Goal: Transaction & Acquisition: Subscribe to service/newsletter

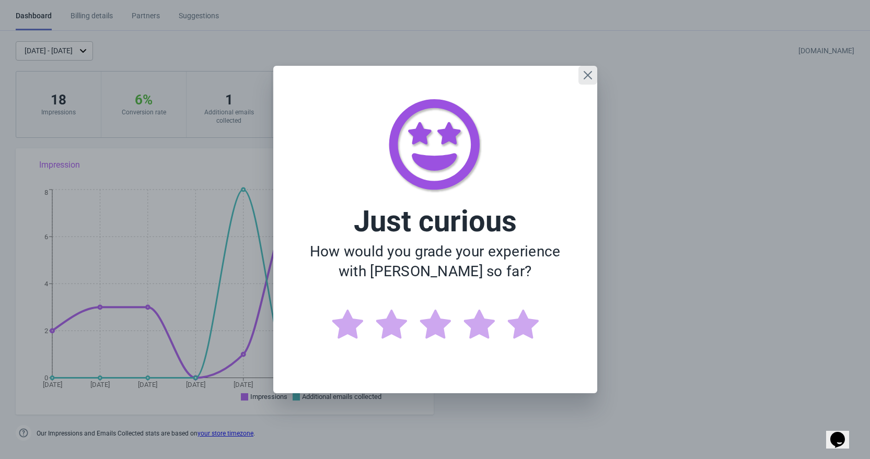
click at [592, 73] on icon "Close" at bounding box center [587, 75] width 10 height 10
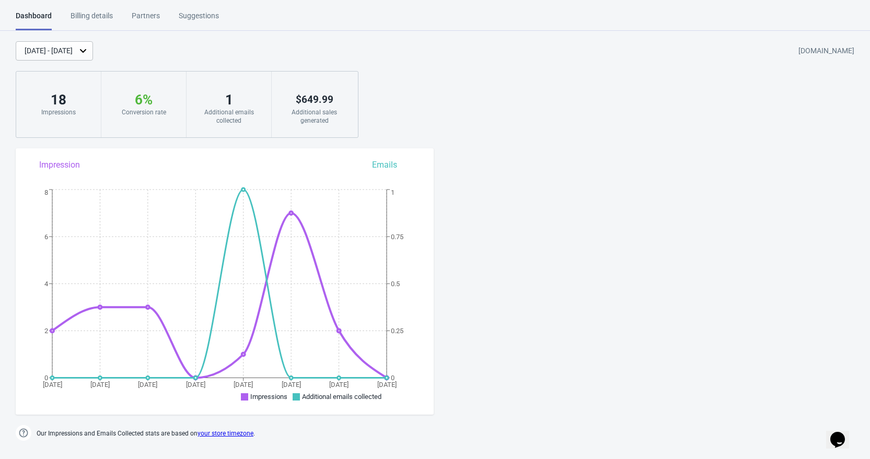
click at [128, 109] on div "Conversion rate" at bounding box center [144, 112] width 64 height 8
click at [139, 103] on div "6 %" at bounding box center [144, 99] width 64 height 17
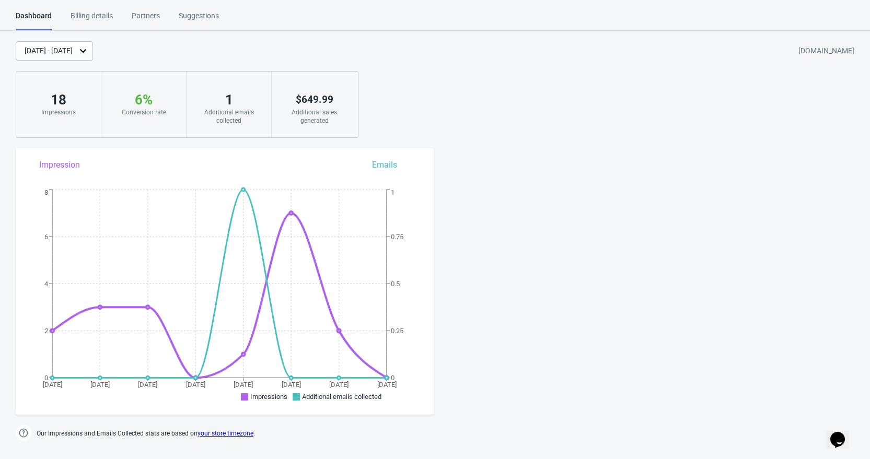
click at [421, 111] on div "[DATE] - [DATE] [DOMAIN_NAME] 18 Impressions 6 % Your Tada Widget has a convers…" at bounding box center [435, 89] width 870 height 97
click at [93, 49] on div "[DATE] - [DATE]" at bounding box center [54, 50] width 77 height 19
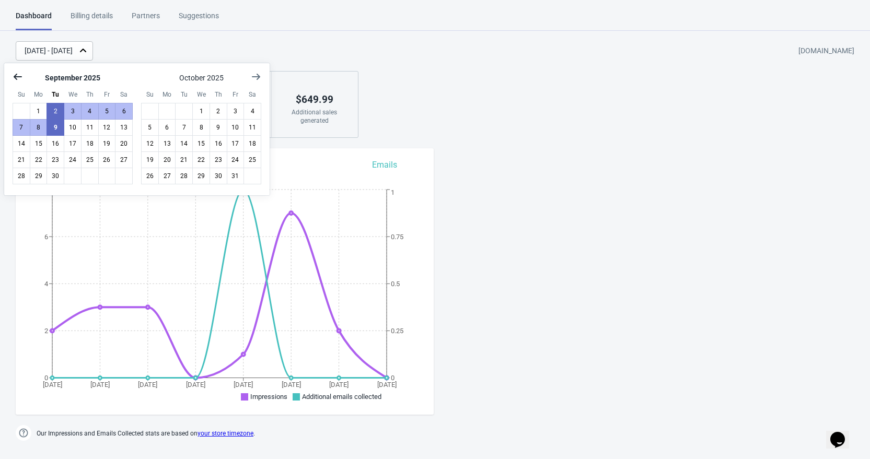
click at [15, 75] on icon "Show previous month, August 2025" at bounding box center [18, 77] width 10 height 10
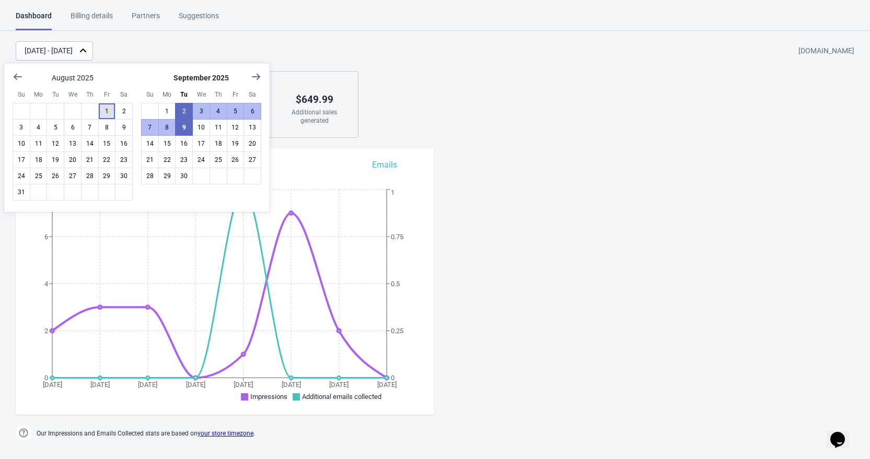
click at [106, 110] on button "1" at bounding box center [107, 111] width 18 height 17
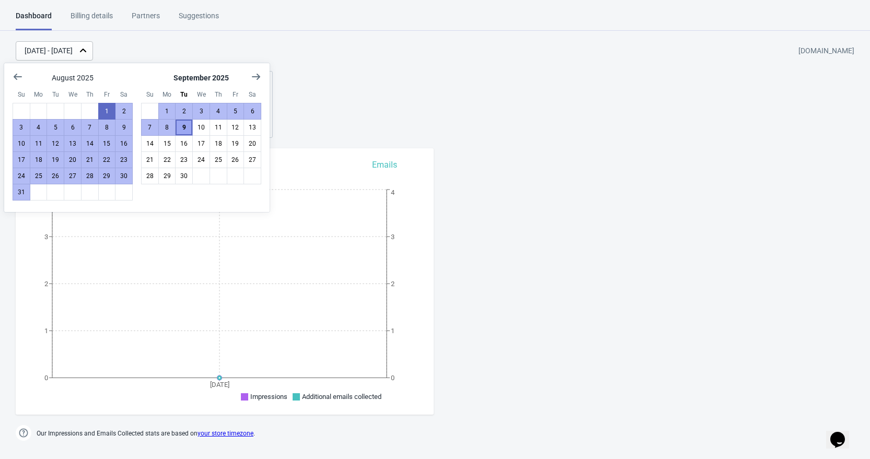
drag, startPoint x: 191, startPoint y: 131, endPoint x: 179, endPoint y: 132, distance: 12.6
click at [191, 130] on button "9" at bounding box center [184, 127] width 18 height 17
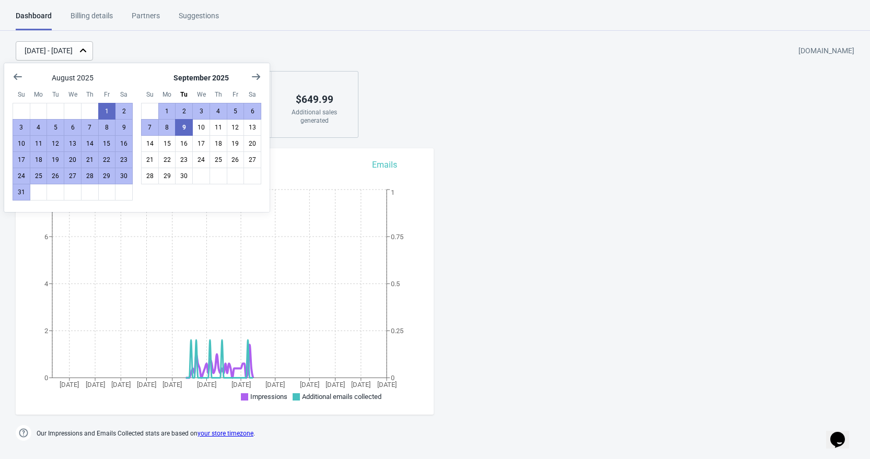
click at [412, 103] on div "[DATE] - [DATE] [DOMAIN_NAME] 77 Impressions 6 % Your Tada Widget has a convers…" at bounding box center [435, 89] width 870 height 97
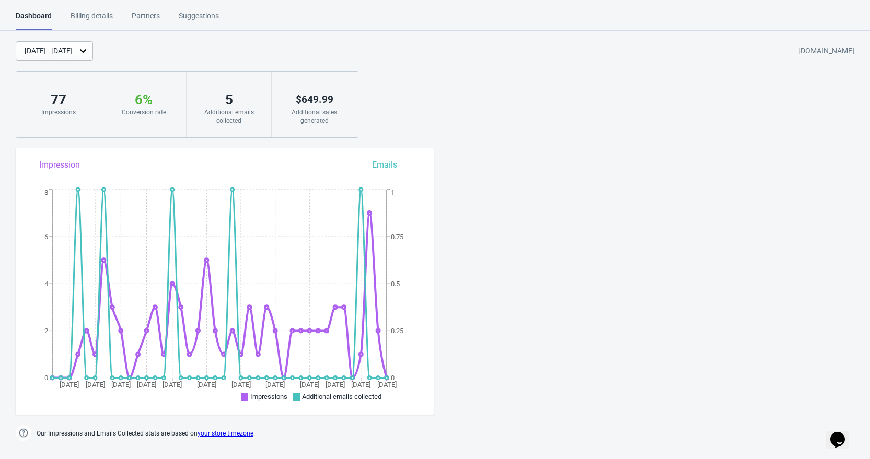
click at [232, 112] on div "Additional emails collected" at bounding box center [229, 116] width 64 height 17
click at [95, 18] on div "Billing details" at bounding box center [92, 19] width 42 height 18
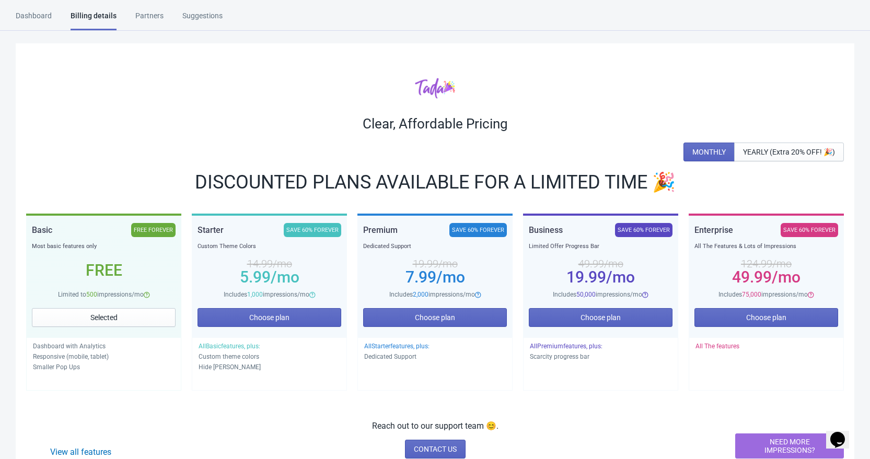
click at [191, 18] on div "Suggestions" at bounding box center [202, 19] width 40 height 18
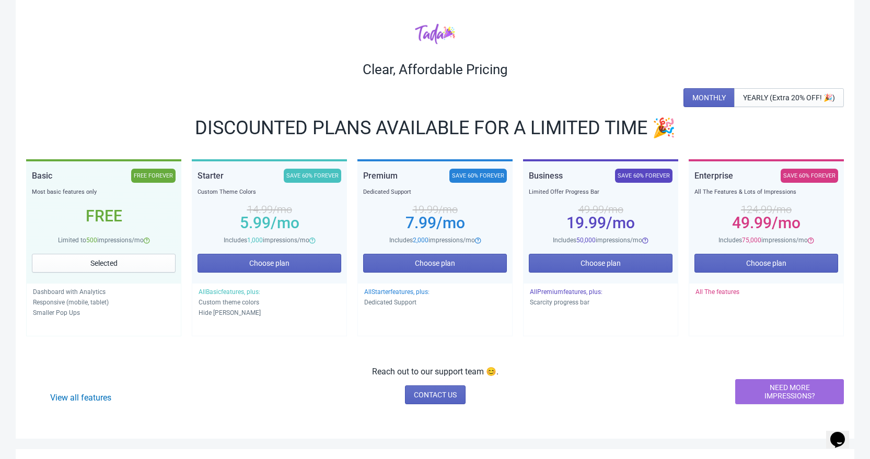
scroll to position [35, 0]
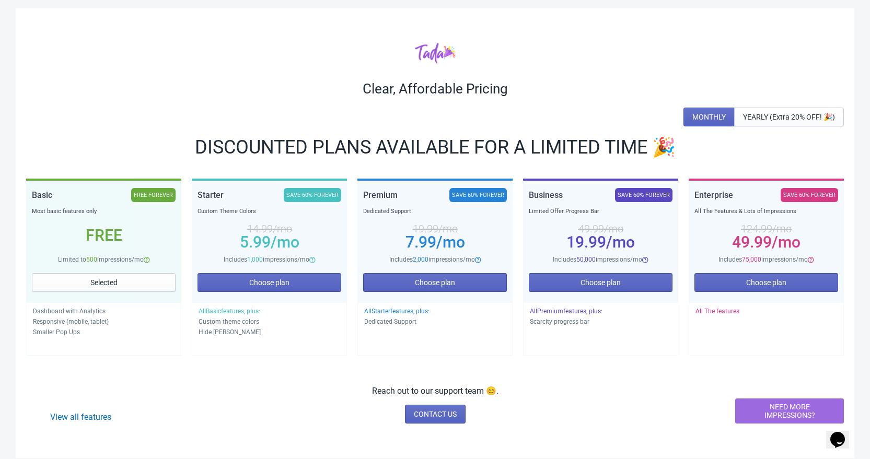
click at [498, 392] on p "Reach out to our support team 😊." at bounding box center [435, 391] width 126 height 13
click at [510, 391] on div "View all features Reach out to our support team 😊. CONTACT US NEED MORE IMPRESS…" at bounding box center [434, 404] width 817 height 39
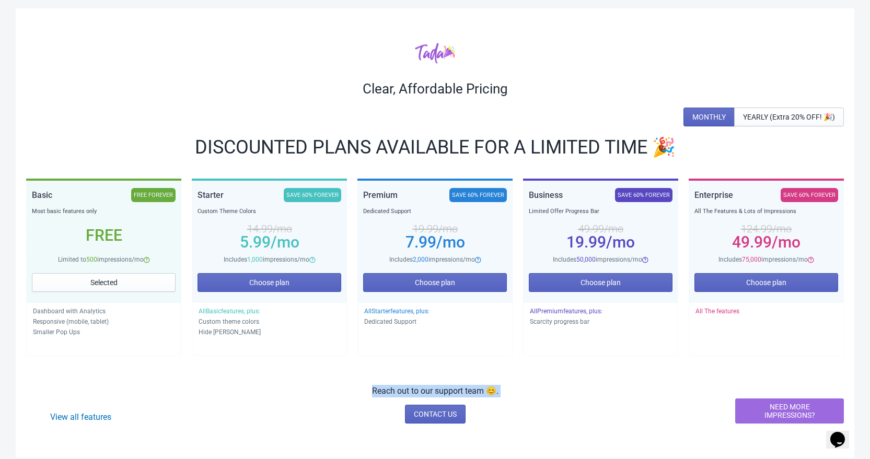
click at [510, 391] on div "View all features Reach out to our support team 😊. CONTACT US NEED MORE IMPRESS…" at bounding box center [434, 404] width 817 height 39
click at [505, 390] on div "View all features Reach out to our support team 😊. CONTACT US NEED MORE IMPRESS…" at bounding box center [434, 404] width 817 height 39
click at [498, 391] on p "Reach out to our support team 😊." at bounding box center [435, 391] width 126 height 13
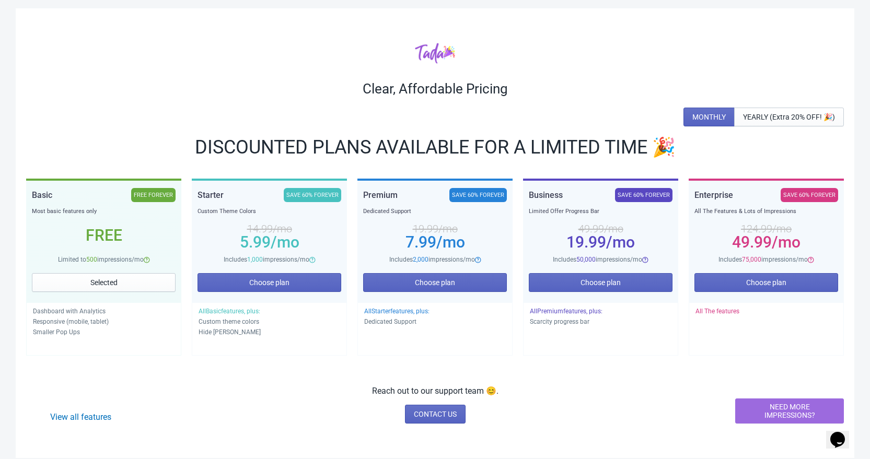
click at [498, 391] on p "Reach out to our support team 😊." at bounding box center [435, 391] width 126 height 13
drag, startPoint x: 458, startPoint y: 399, endPoint x: 503, endPoint y: 396, distance: 45.0
click at [500, 396] on div "View all features Reach out to our support team 😊. CONTACT US NEED MORE IMPRESS…" at bounding box center [434, 404] width 817 height 39
drag, startPoint x: 508, startPoint y: 395, endPoint x: 356, endPoint y: 389, distance: 152.1
click at [356, 389] on div "View all features Reach out to our support team 😊. CONTACT US NEED MORE IMPRESS…" at bounding box center [434, 404] width 817 height 39
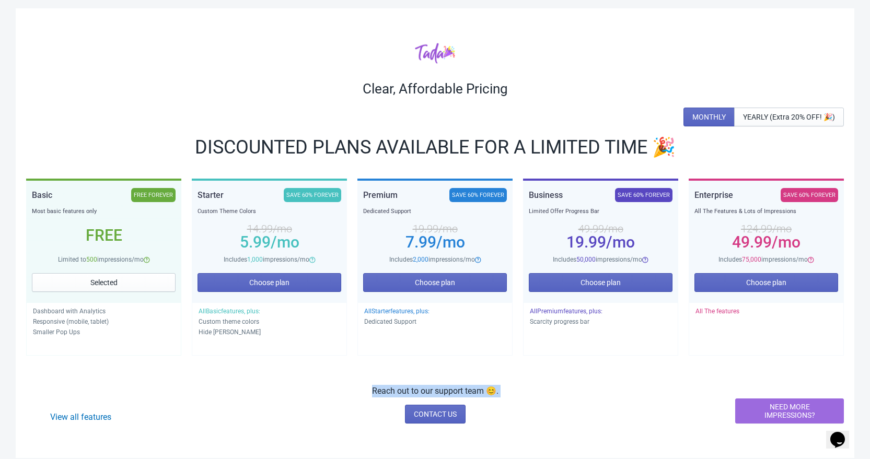
click at [506, 388] on div "View all features Reach out to our support team 😊. CONTACT US NEED MORE IMPRESS…" at bounding box center [434, 404] width 817 height 39
drag, startPoint x: 506, startPoint y: 388, endPoint x: 364, endPoint y: 385, distance: 142.6
click at [372, 385] on div "View all features Reach out to our support team 😊. CONTACT US NEED MORE IMPRESS…" at bounding box center [434, 404] width 817 height 39
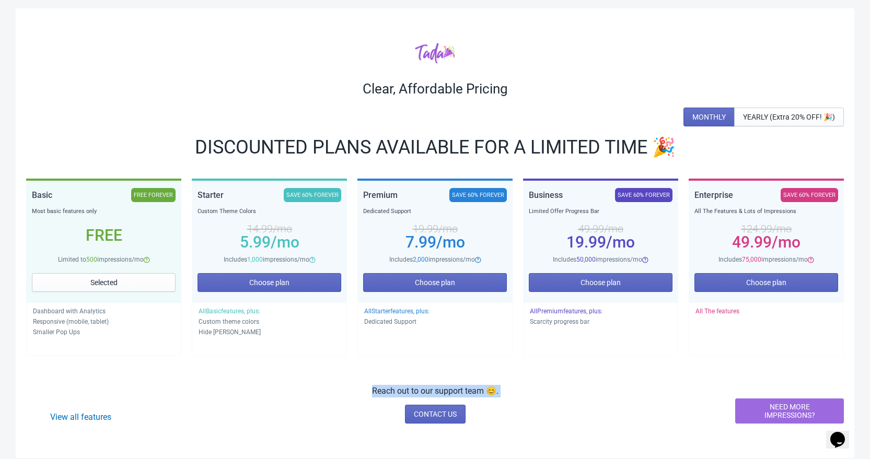
click at [364, 385] on div "View all features Reach out to our support team 😊. CONTACT US NEED MORE IMPRESS…" at bounding box center [434, 404] width 817 height 39
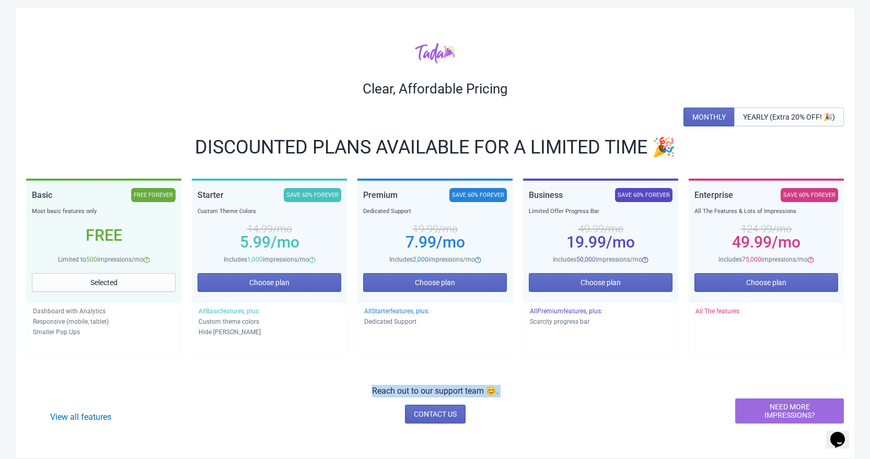
click at [536, 393] on div "View all features Reach out to our support team 😊. CONTACT US NEED MORE IMPRESS…" at bounding box center [434, 404] width 817 height 39
click at [501, 389] on div "View all features Reach out to our support team 😊. CONTACT US NEED MORE IMPRESS…" at bounding box center [434, 404] width 817 height 39
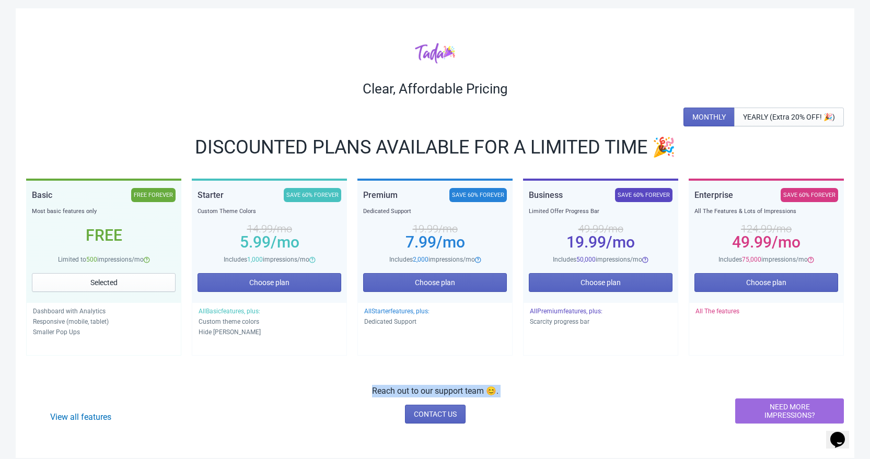
click at [501, 389] on div "View all features Reach out to our support team 😊. CONTACT US NEED MORE IMPRESS…" at bounding box center [434, 404] width 817 height 39
click at [372, 390] on p "Reach out to our support team 😊." at bounding box center [435, 391] width 126 height 13
click at [369, 390] on div "View all features Reach out to our support team 😊. CONTACT US NEED MORE IMPRESS…" at bounding box center [434, 404] width 817 height 39
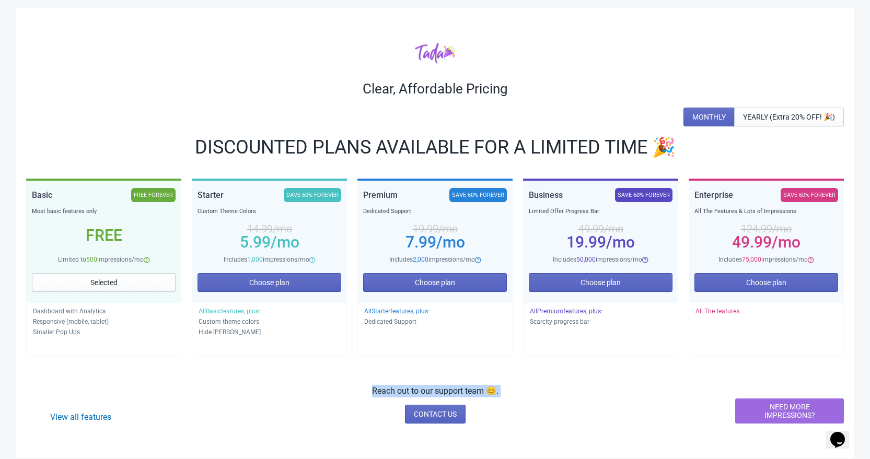
click at [369, 390] on div "View all features Reach out to our support team 😊. CONTACT US NEED MORE IMPRESS…" at bounding box center [434, 404] width 817 height 39
click at [504, 395] on div "View all features Reach out to our support team 😊. CONTACT US NEED MORE IMPRESS…" at bounding box center [434, 404] width 817 height 39
click at [505, 394] on div "View all features Reach out to our support team 😊. CONTACT US NEED MORE IMPRESS…" at bounding box center [434, 404] width 817 height 39
click at [506, 394] on div "View all features Reach out to our support team 😊. CONTACT US NEED MORE IMPRESS…" at bounding box center [434, 404] width 817 height 39
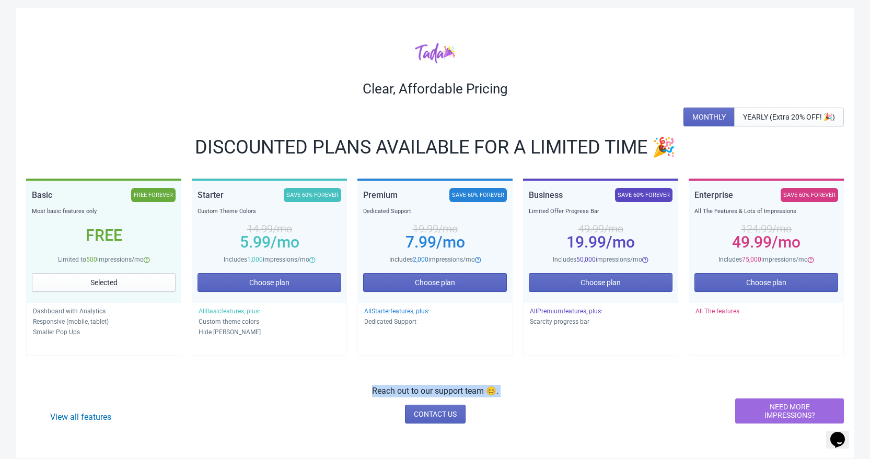
click at [506, 394] on div "View all features Reach out to our support team 😊. CONTACT US NEED MORE IMPRESS…" at bounding box center [434, 404] width 817 height 39
click at [518, 386] on div "View all features Reach out to our support team 😊. CONTACT US NEED MORE IMPRESS…" at bounding box center [434, 404] width 817 height 39
drag, startPoint x: 516, startPoint y: 394, endPoint x: 351, endPoint y: 385, distance: 165.3
click at [351, 385] on div "View all features Reach out to our support team 😊. CONTACT US NEED MORE IMPRESS…" at bounding box center [434, 404] width 817 height 39
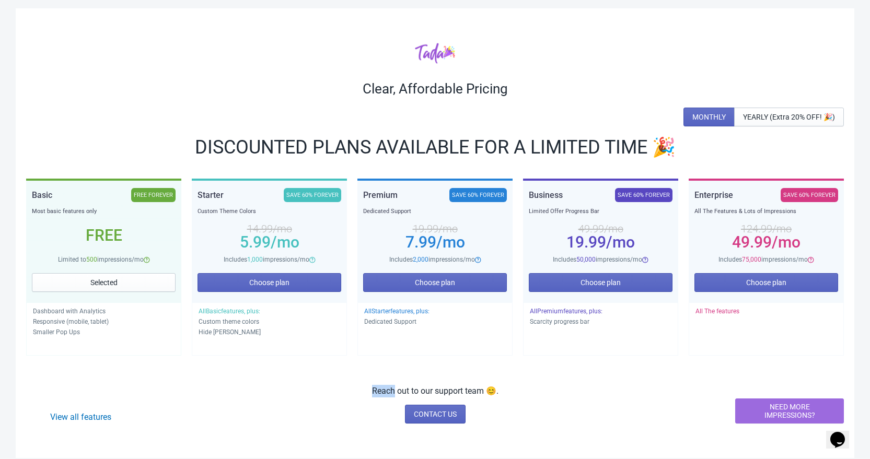
click at [351, 385] on div "View all features Reach out to our support team 😊. CONTACT US NEED MORE IMPRESS…" at bounding box center [434, 404] width 817 height 39
click at [359, 385] on div "View all features Reach out to our support team 😊. CONTACT US NEED MORE IMPRESS…" at bounding box center [434, 404] width 817 height 39
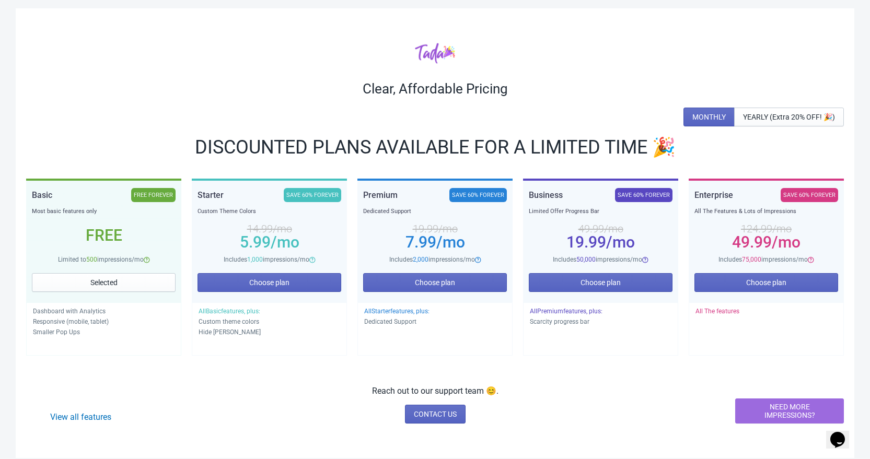
click at [443, 372] on div "Clear, Affordable Pricing MONTHLY YEARLY (Extra 20% OFF! 🎉) DISCOUNTED PLANS AV…" at bounding box center [435, 233] width 838 height 450
drag, startPoint x: 443, startPoint y: 372, endPoint x: 427, endPoint y: 377, distance: 16.7
click at [441, 373] on div "Clear, Affordable Pricing MONTHLY YEARLY (Extra 20% OFF! 🎉) DISCOUNTED PLANS AV…" at bounding box center [435, 233] width 838 height 450
click at [365, 386] on div "View all features Reach out to our support team 😊. CONTACT US NEED MORE IMPRESS…" at bounding box center [434, 404] width 817 height 39
drag, startPoint x: 368, startPoint y: 390, endPoint x: 573, endPoint y: 395, distance: 205.3
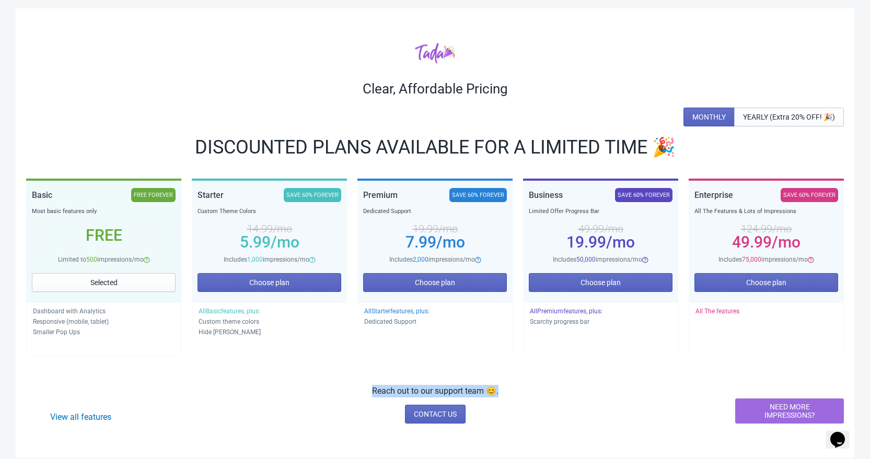
click at [573, 395] on div "View all features Reach out to our support team 😊. CONTACT US NEED MORE IMPRESS…" at bounding box center [434, 404] width 817 height 39
click at [571, 395] on div "View all features Reach out to our support team 😊. CONTACT US NEED MORE IMPRESS…" at bounding box center [434, 404] width 817 height 39
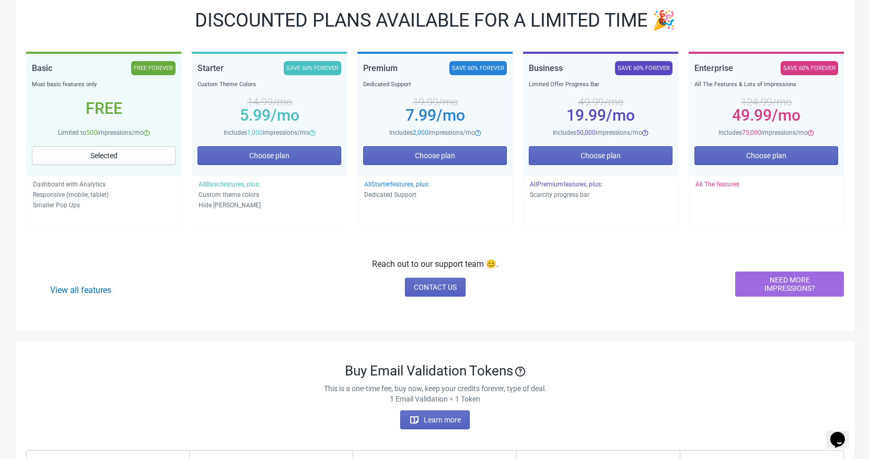
scroll to position [0, 0]
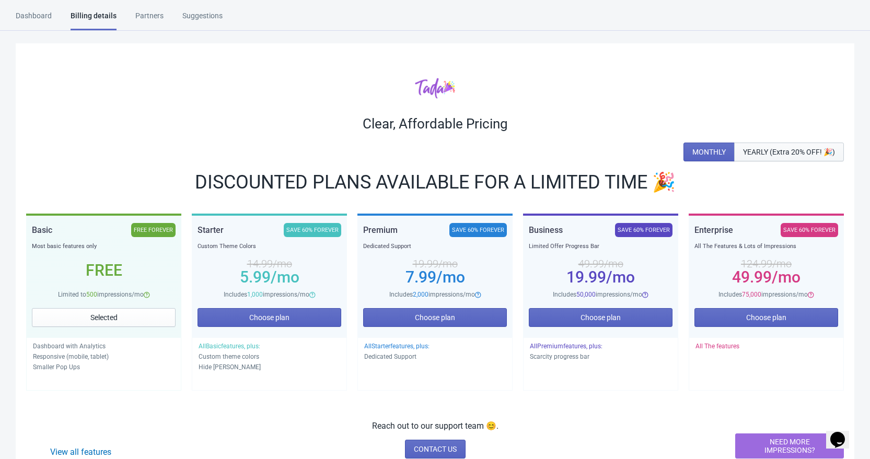
click at [774, 153] on span "YEARLY (Extra 20% OFF! 🎉)" at bounding box center [789, 152] width 92 height 8
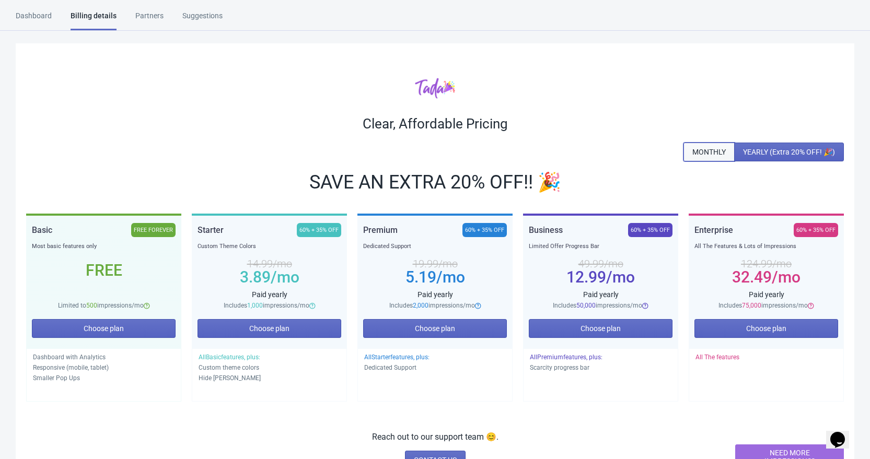
click at [701, 151] on span "MONTHLY" at bounding box center [708, 152] width 33 height 8
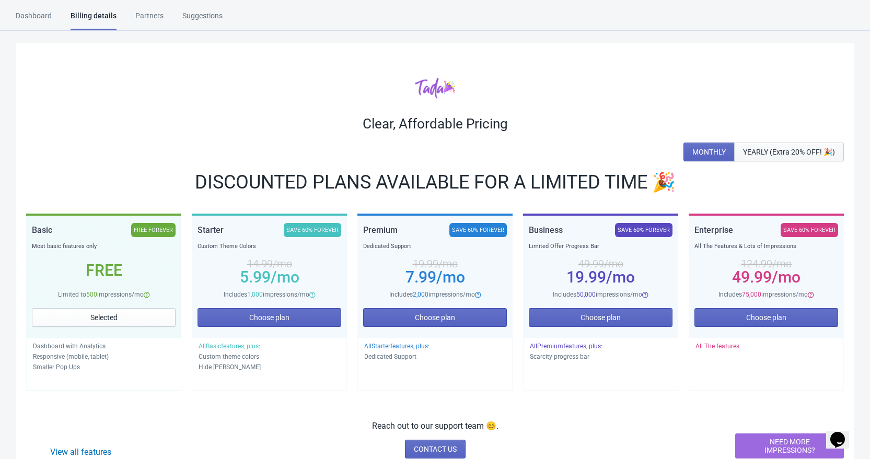
click at [752, 156] on button "YEARLY (Extra 20% OFF! 🎉)" at bounding box center [789, 152] width 110 height 19
